Goal: Transaction & Acquisition: Purchase product/service

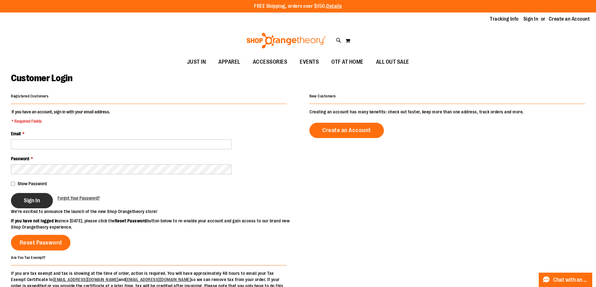
type input "**********"
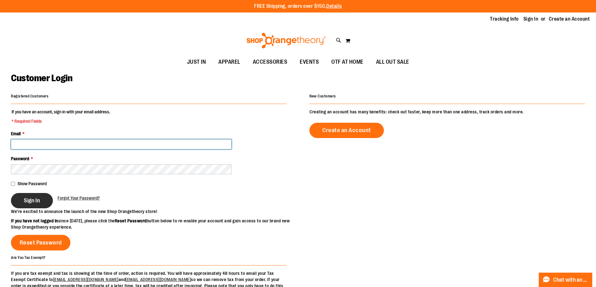
type input "**********"
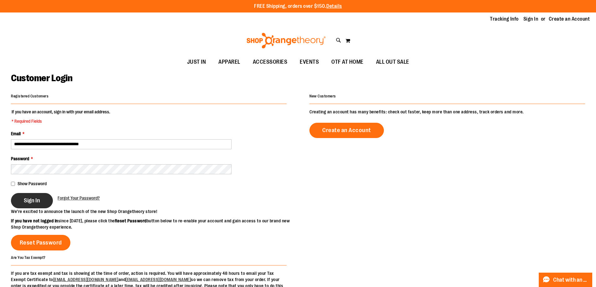
click at [34, 204] on button "Sign In" at bounding box center [32, 200] width 42 height 15
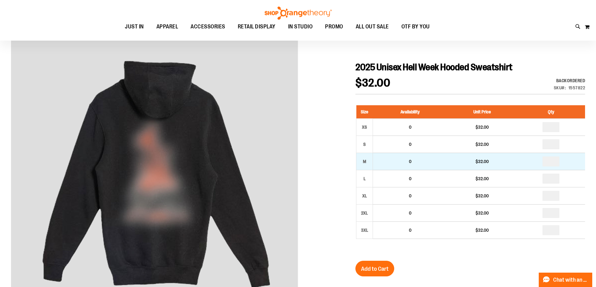
scroll to position [62, 0]
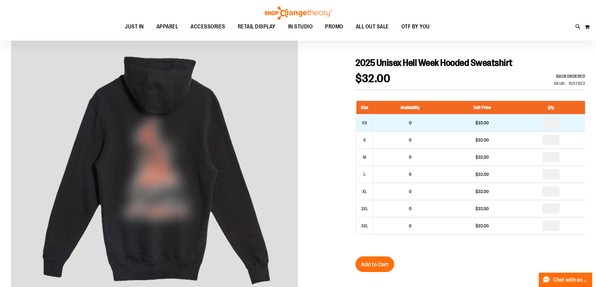
type input "**********"
click at [557, 123] on input "number" at bounding box center [550, 123] width 17 height 10
type input "*"
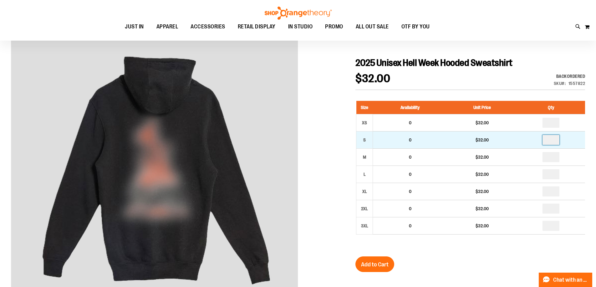
click at [557, 139] on input "number" at bounding box center [550, 140] width 17 height 10
type input "*"
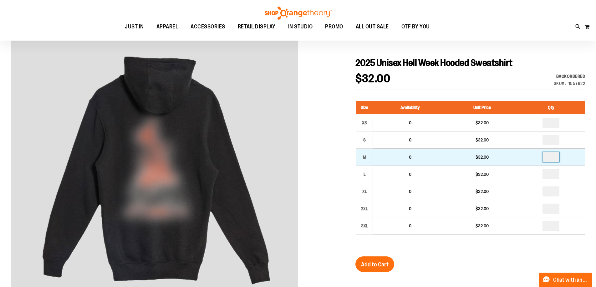
click at [555, 157] on input "number" at bounding box center [550, 157] width 17 height 10
type input "*"
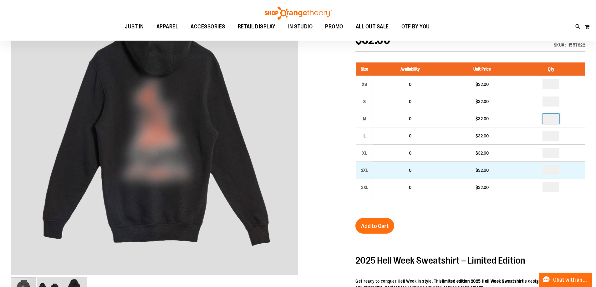
scroll to position [63, 0]
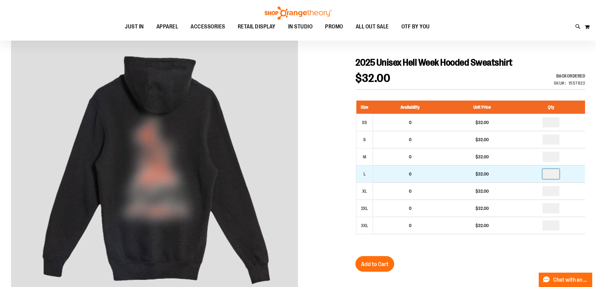
click at [553, 174] on input "number" at bounding box center [550, 174] width 17 height 10
type input "*"
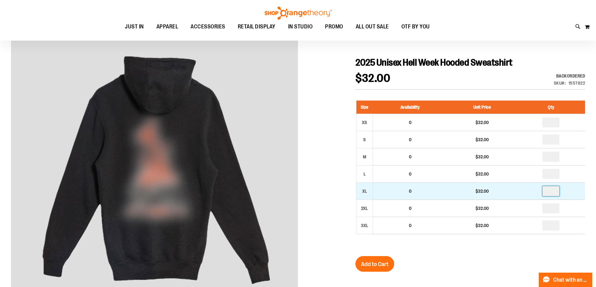
click at [554, 192] on input "number" at bounding box center [550, 191] width 17 height 10
type input "*"
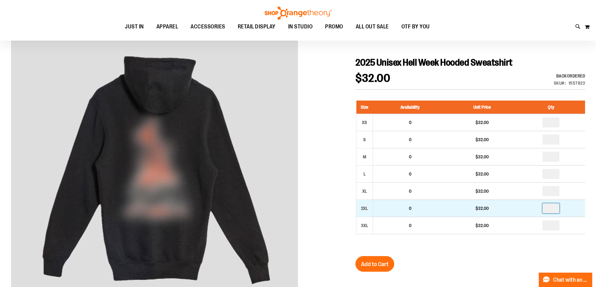
click at [551, 209] on input "number" at bounding box center [550, 209] width 17 height 10
type input "*"
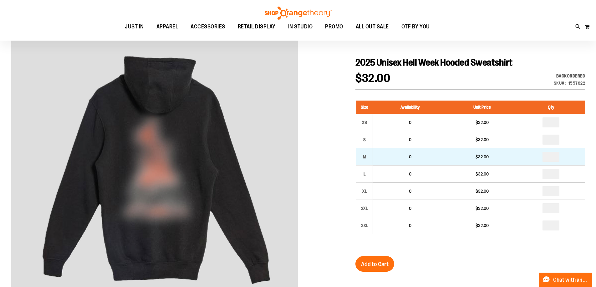
type input "*"
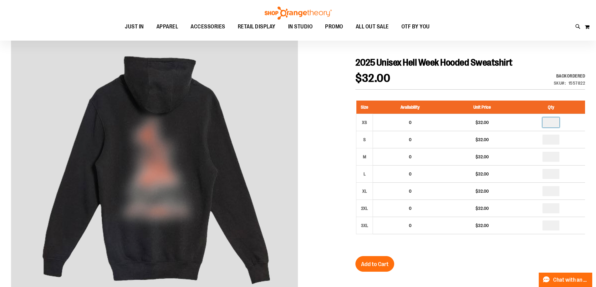
click at [554, 123] on input "*" at bounding box center [550, 123] width 17 height 10
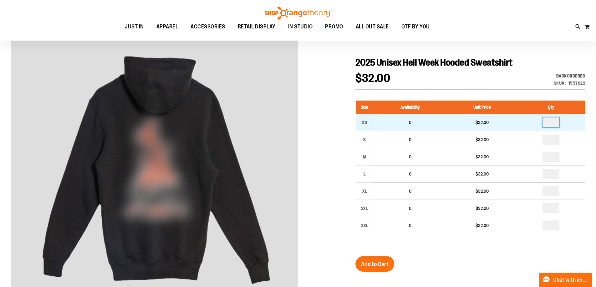
click at [554, 123] on input "*" at bounding box center [550, 123] width 17 height 10
type input "*"
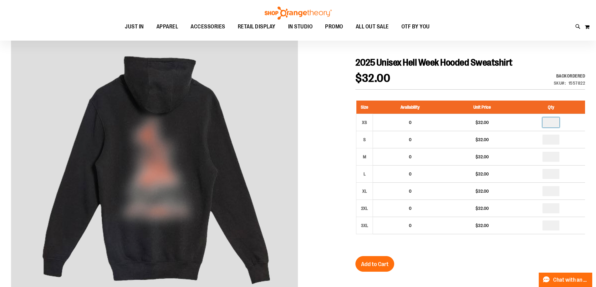
click at [523, 259] on div "2025 Unisex Hell Week Hooded Sweatshirt $32.00 Backordered Only %1 left SKU 155…" at bounding box center [469, 274] width 229 height 435
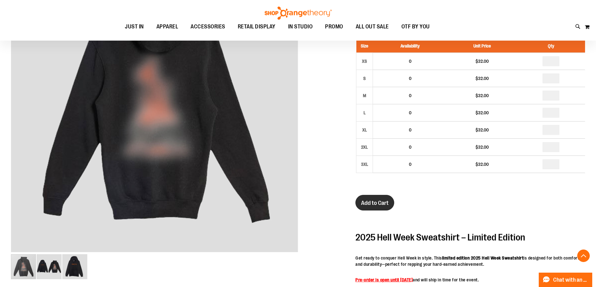
scroll to position [125, 0]
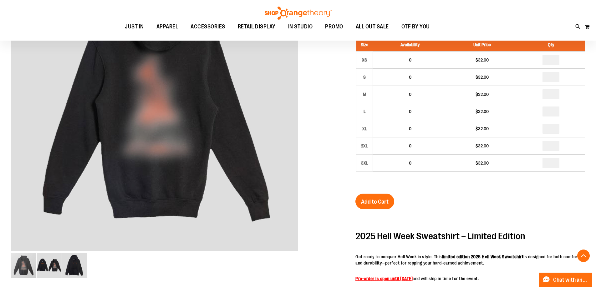
click at [368, 201] on span "Add to Cart" at bounding box center [375, 202] width 28 height 7
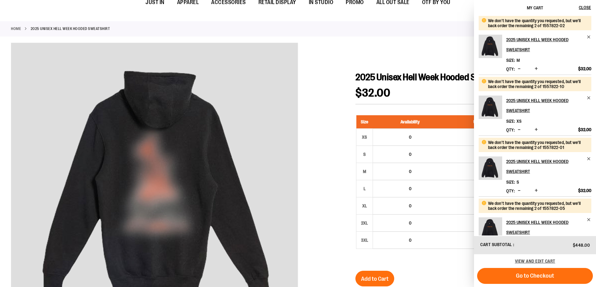
scroll to position [0, 0]
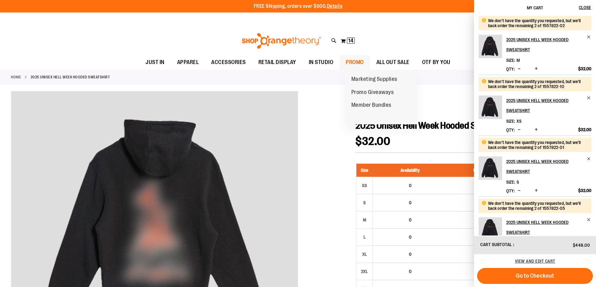
click at [360, 63] on span "PROMO" at bounding box center [354, 62] width 18 height 14
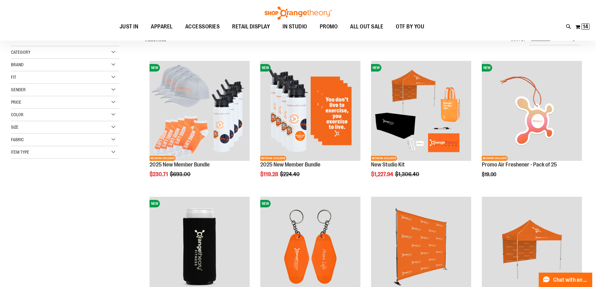
scroll to position [62, 0]
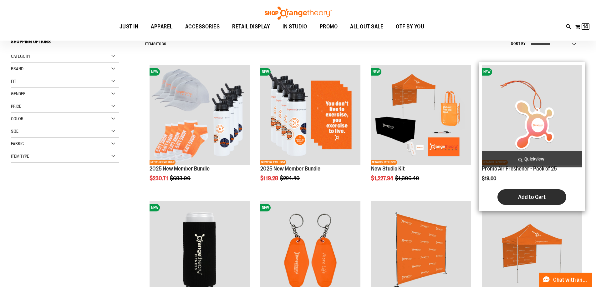
type input "**********"
click at [518, 195] on span "Add to Cart" at bounding box center [532, 197] width 28 height 7
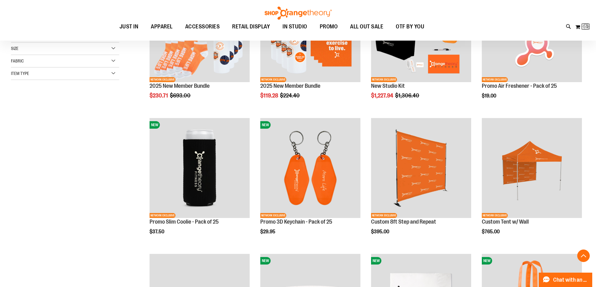
scroll to position [156, 0]
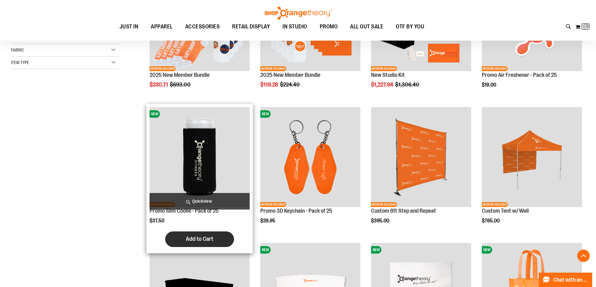
click at [193, 237] on span "Add to Cart" at bounding box center [200, 239] width 28 height 7
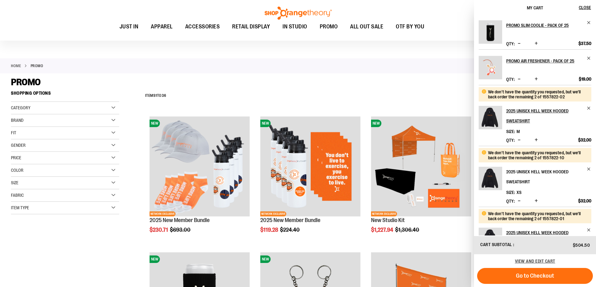
scroll to position [0, 0]
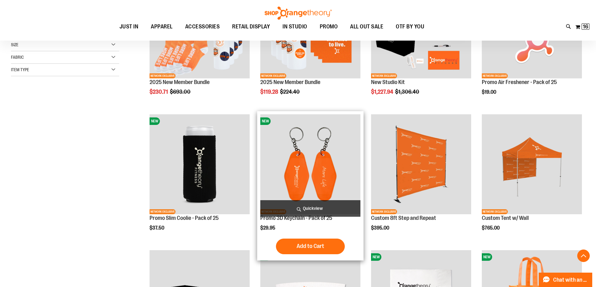
scroll to position [156, 0]
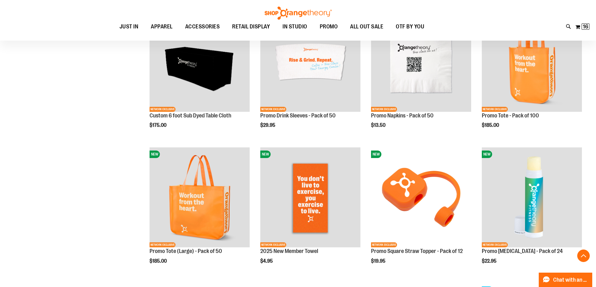
scroll to position [406, 0]
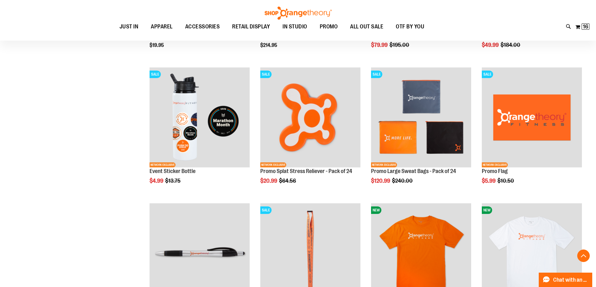
scroll to position [1031, 0]
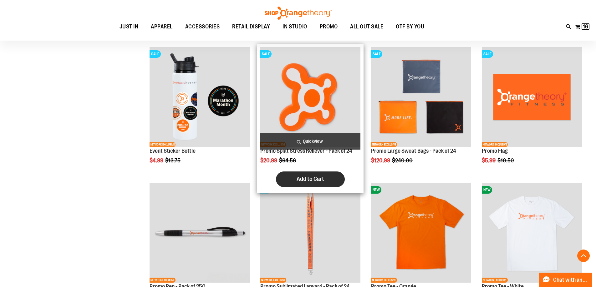
click at [322, 183] on span "Add to Cart" at bounding box center [310, 179] width 28 height 7
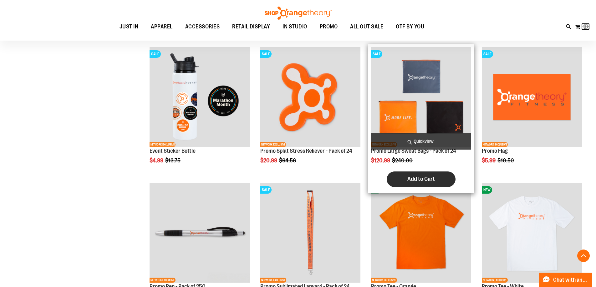
click at [421, 177] on span "Add to Cart" at bounding box center [421, 179] width 28 height 7
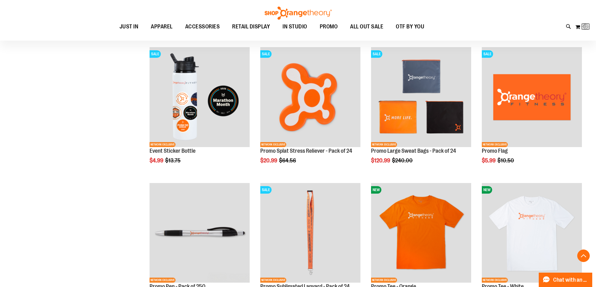
scroll to position [1094, 0]
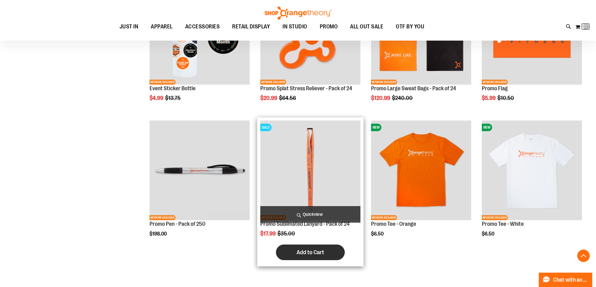
click at [317, 250] on span "Add to Cart" at bounding box center [310, 252] width 28 height 7
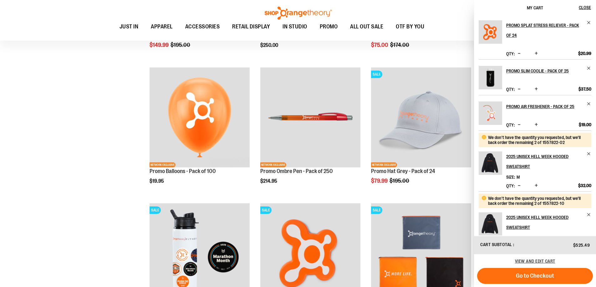
scroll to position [844, 0]
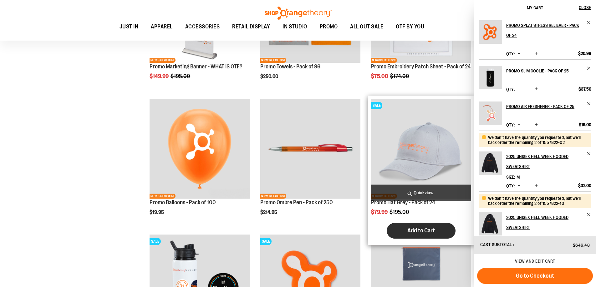
click at [432, 233] on span "Add to Cart" at bounding box center [421, 230] width 28 height 7
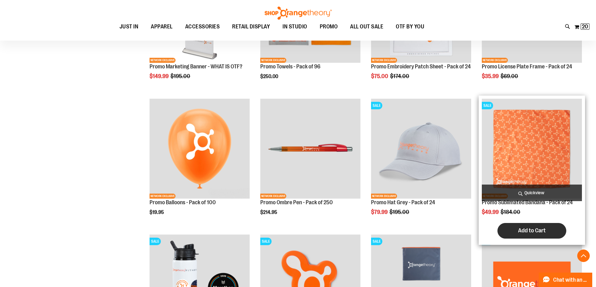
click at [528, 234] on span "Add to Cart" at bounding box center [532, 230] width 28 height 7
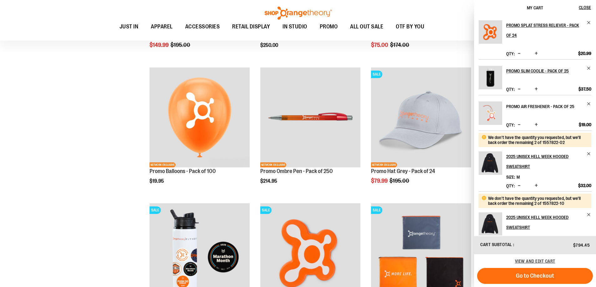
scroll to position [873, 0]
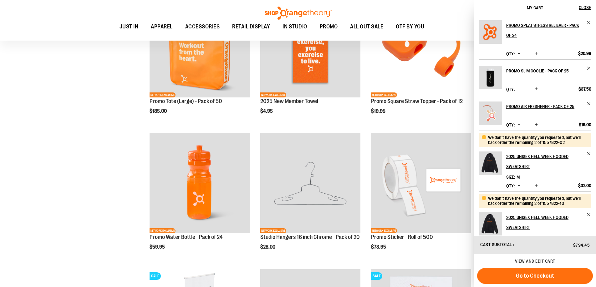
scroll to position [286, 0]
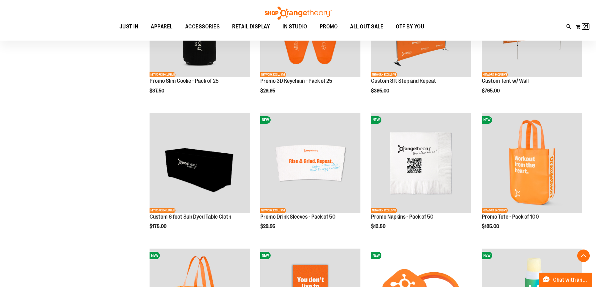
click at [583, 27] on span "21" at bounding box center [585, 26] width 5 height 6
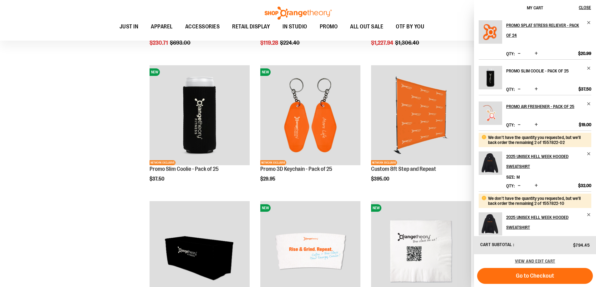
scroll to position [192, 0]
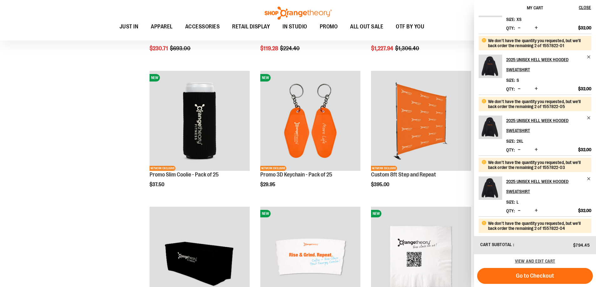
scroll to position [337, 0]
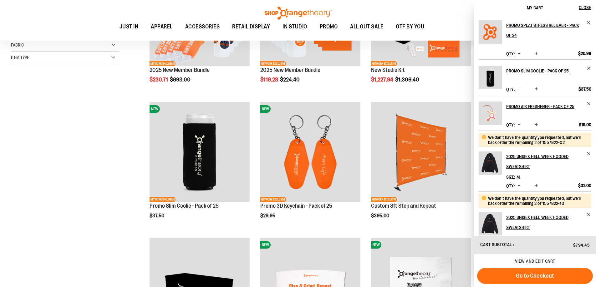
scroll to position [5, 0]
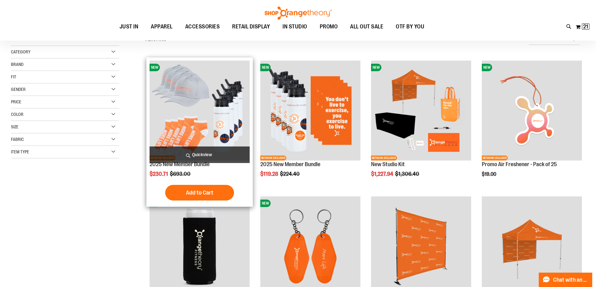
scroll to position [67, 0]
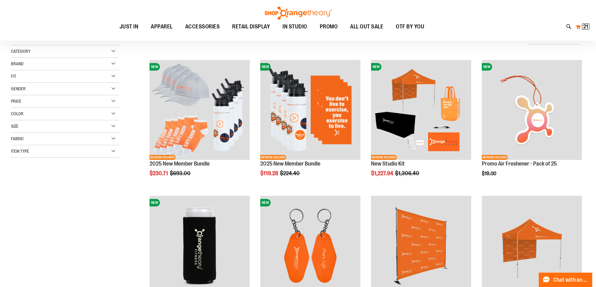
click at [577, 27] on button "My Cart 21 21 items" at bounding box center [582, 27] width 14 height 10
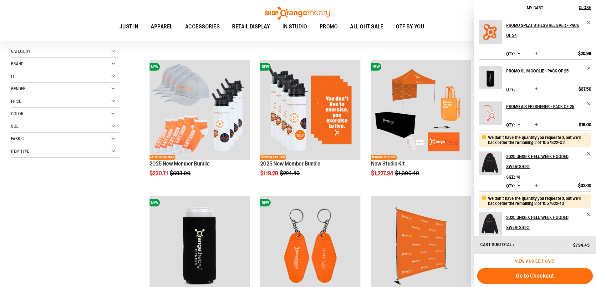
click at [546, 260] on span "View and edit cart" at bounding box center [535, 261] width 40 height 5
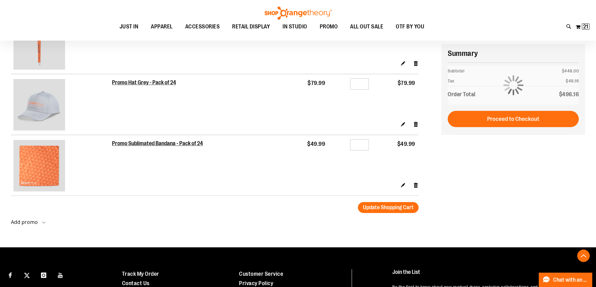
scroll to position [813, 0]
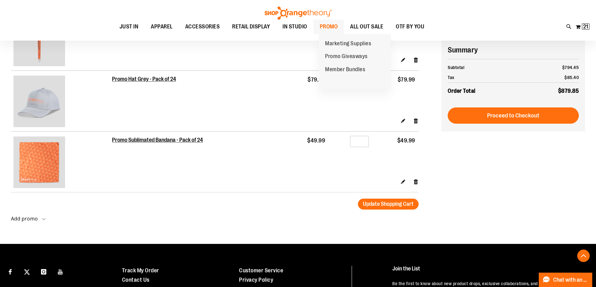
type input "**********"
click at [332, 27] on span "PROMO" at bounding box center [329, 27] width 18 height 14
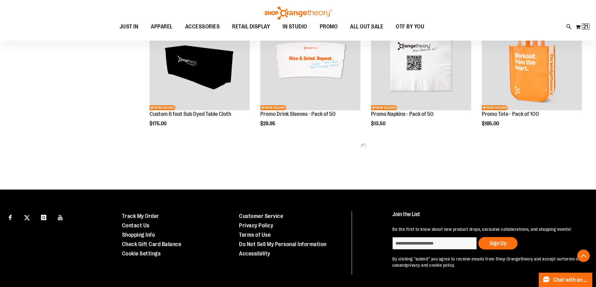
scroll to position [406, 0]
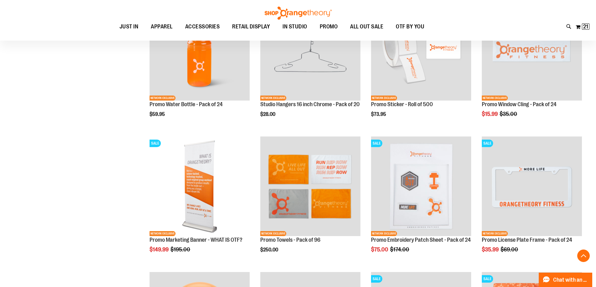
scroll to position [656, 0]
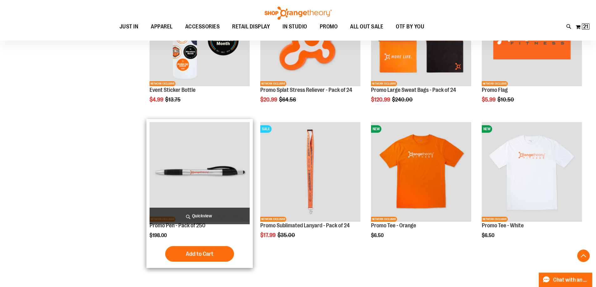
scroll to position [1094, 0]
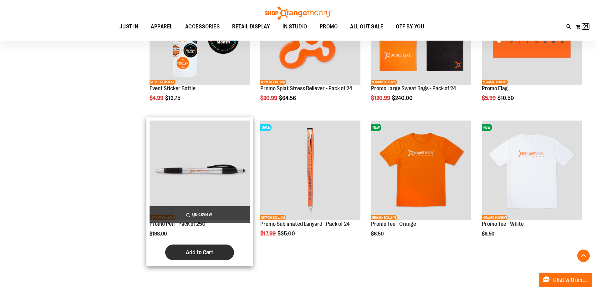
type input "**********"
click at [203, 253] on span "Add to Cart" at bounding box center [200, 252] width 28 height 7
